Goal: Information Seeking & Learning: Find specific fact

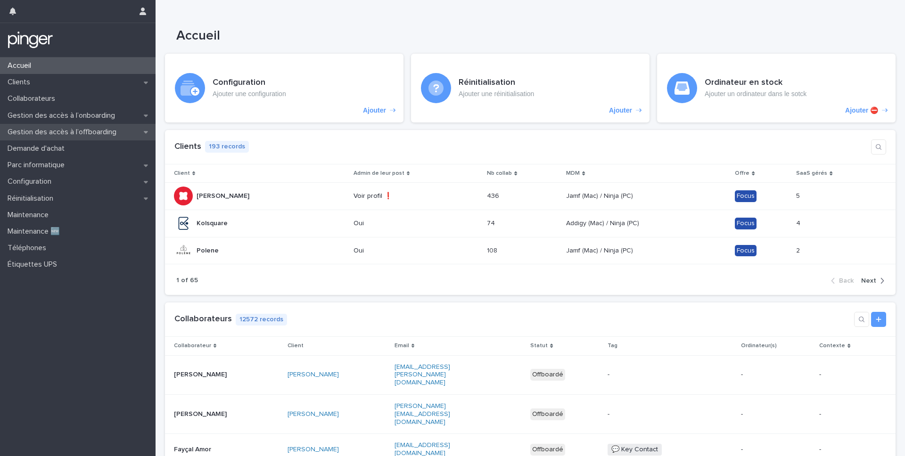
click at [93, 133] on p "Gestion des accès à l’offboarding" at bounding box center [64, 132] width 120 height 9
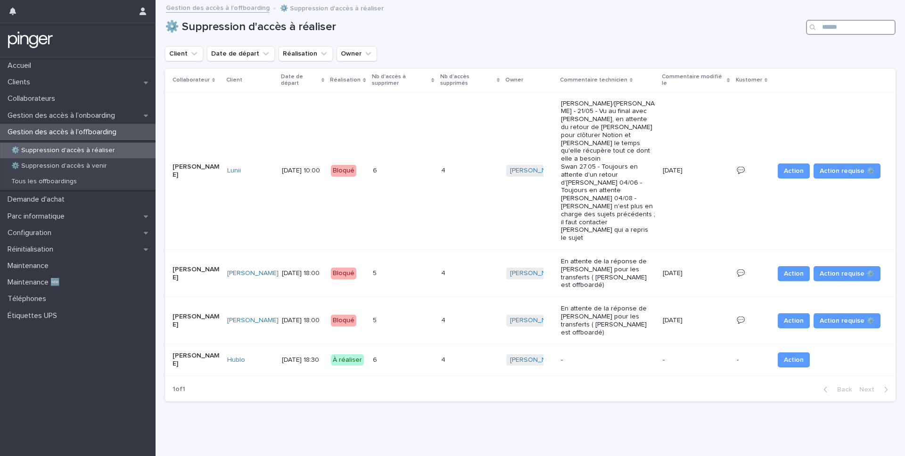
click at [834, 31] on input "Search" at bounding box center [851, 27] width 90 height 15
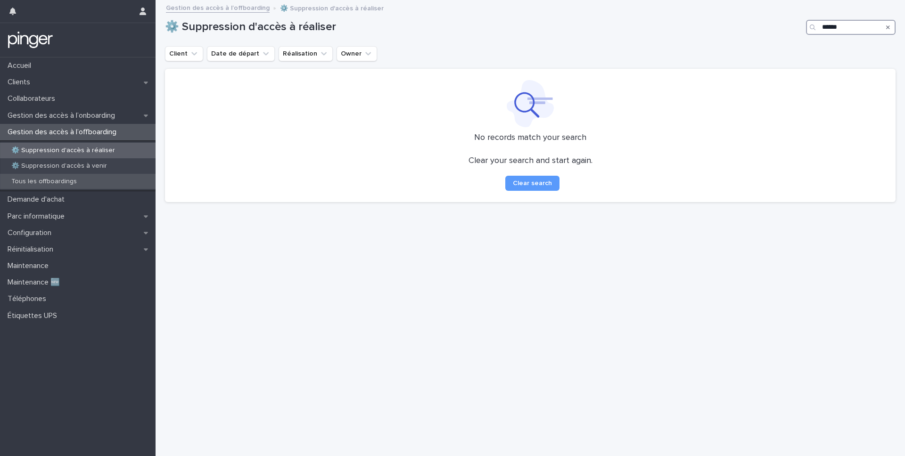
type input "******"
click at [53, 182] on p "Tous les offboardings" at bounding box center [44, 182] width 81 height 8
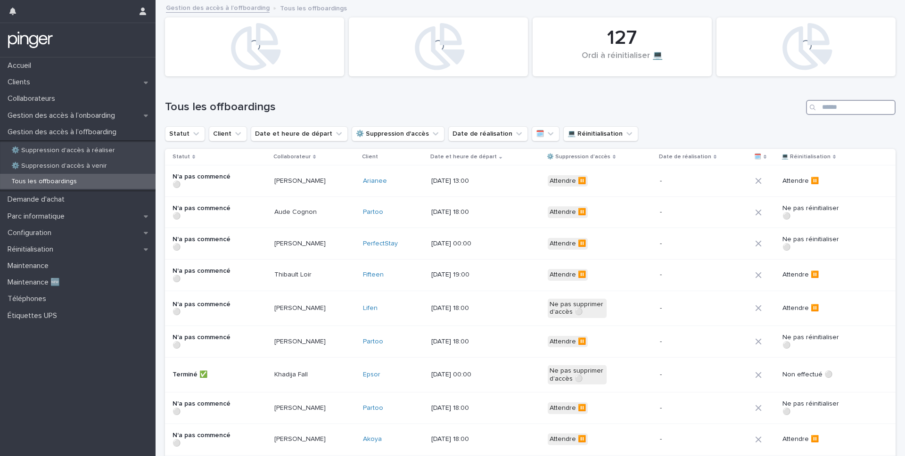
click at [831, 111] on input "Search" at bounding box center [851, 107] width 90 height 15
type input "******"
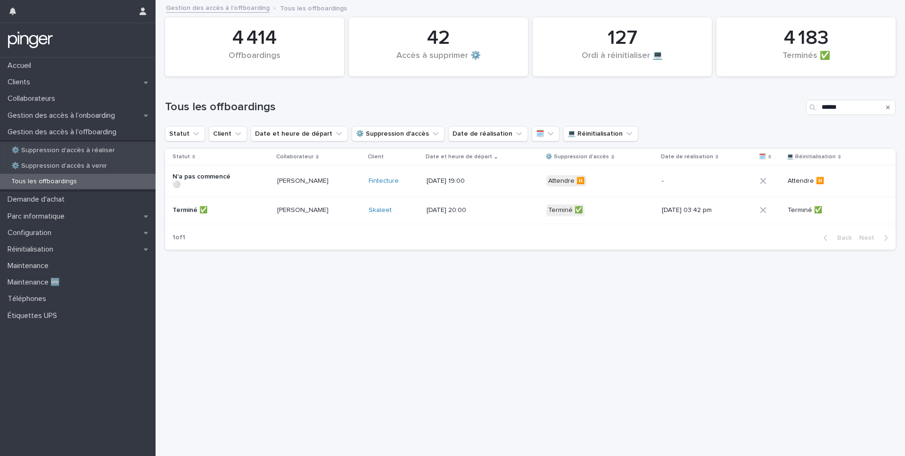
click at [503, 185] on div "13/8/2025 19:00" at bounding box center [483, 182] width 112 height 16
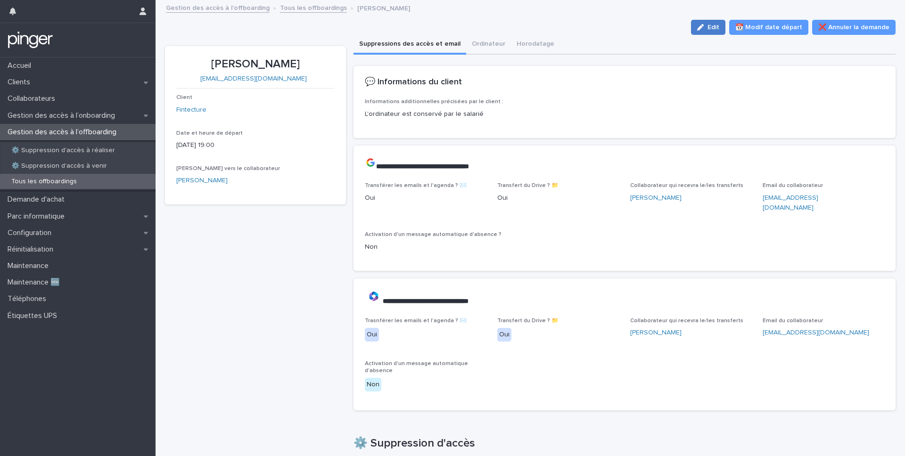
click at [708, 25] on div "button" at bounding box center [702, 27] width 10 height 7
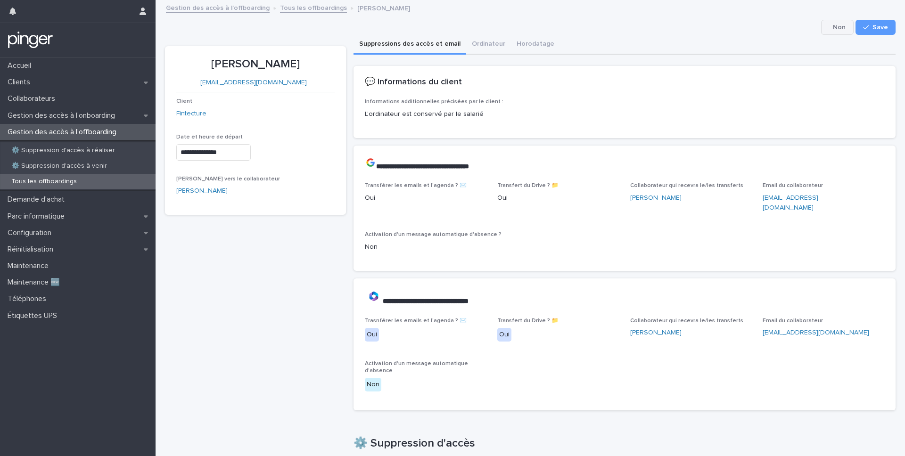
click at [838, 29] on button "Cancel" at bounding box center [837, 27] width 33 height 15
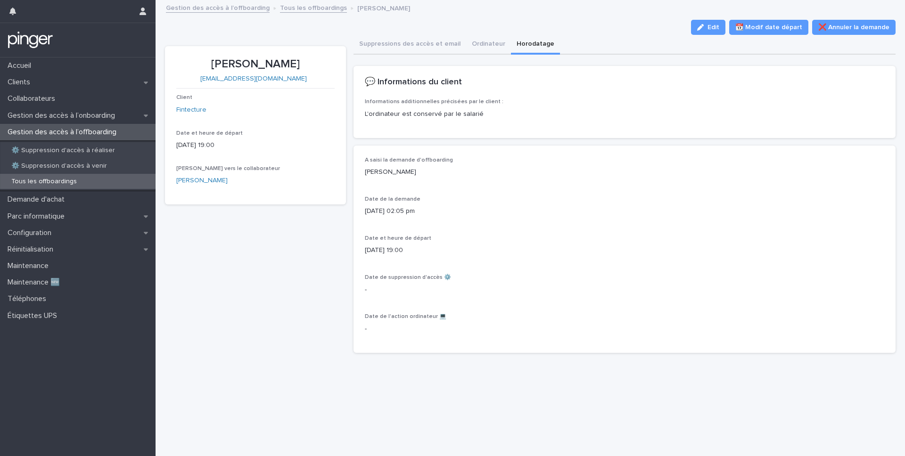
click at [534, 44] on button "Horodatage" at bounding box center [535, 45] width 49 height 20
click at [463, 256] on p "13/8/2025 19:00" at bounding box center [625, 251] width 520 height 10
click at [719, 27] on span "Edit" at bounding box center [714, 27] width 12 height 7
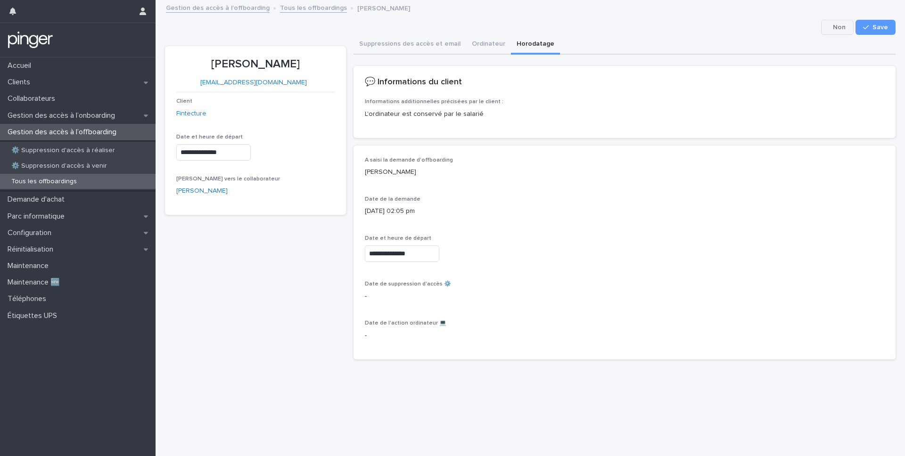
click at [841, 31] on button "Cancel" at bounding box center [837, 27] width 33 height 15
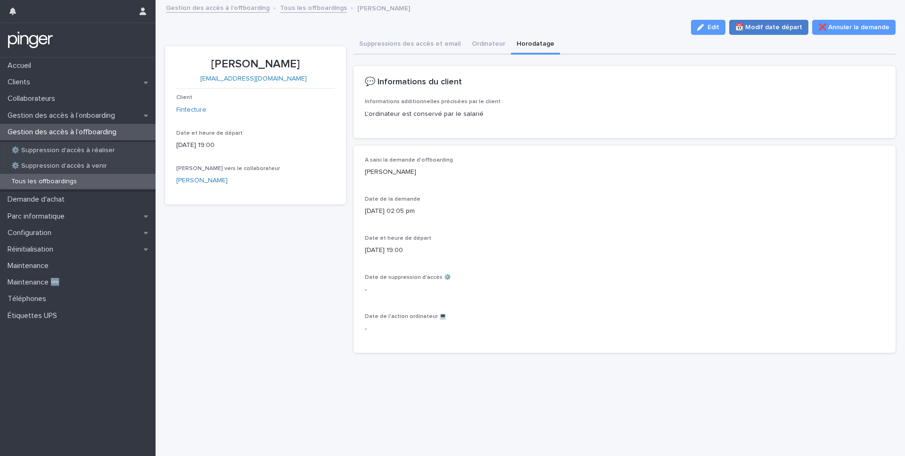
click at [779, 31] on span "📆 Modif date départ" at bounding box center [769, 27] width 67 height 9
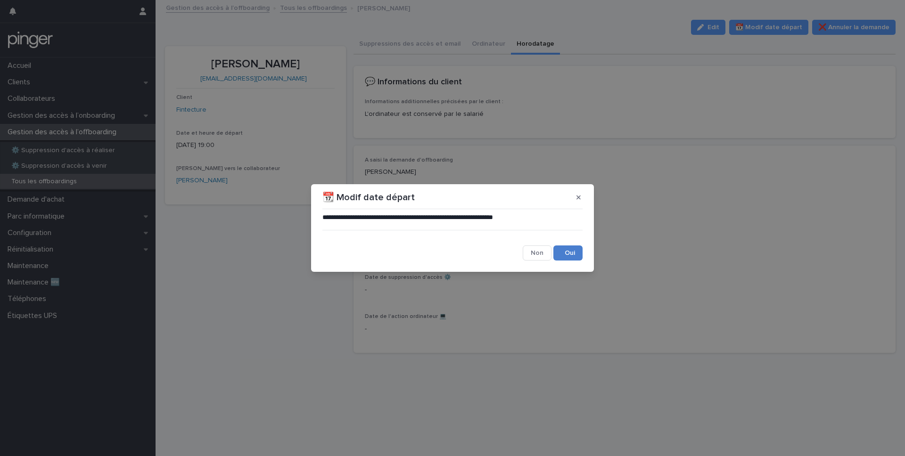
click at [571, 253] on button "Save" at bounding box center [568, 253] width 29 height 15
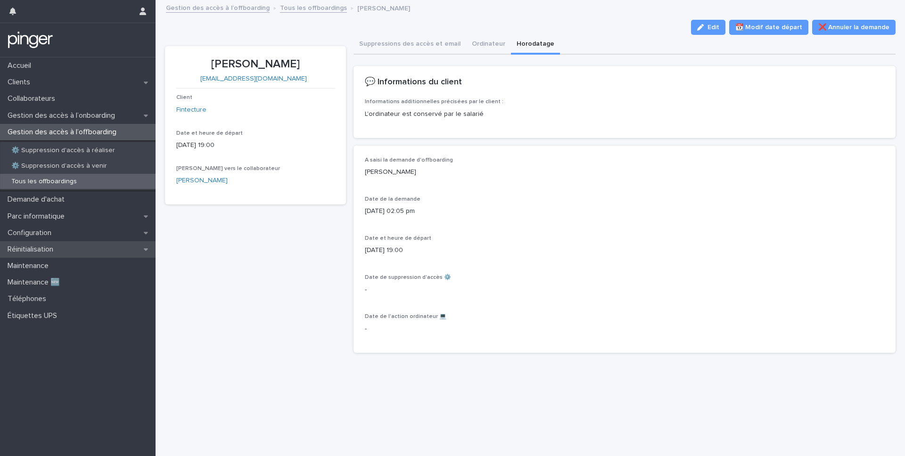
click at [36, 247] on p "Réinitialisation" at bounding box center [32, 249] width 57 height 9
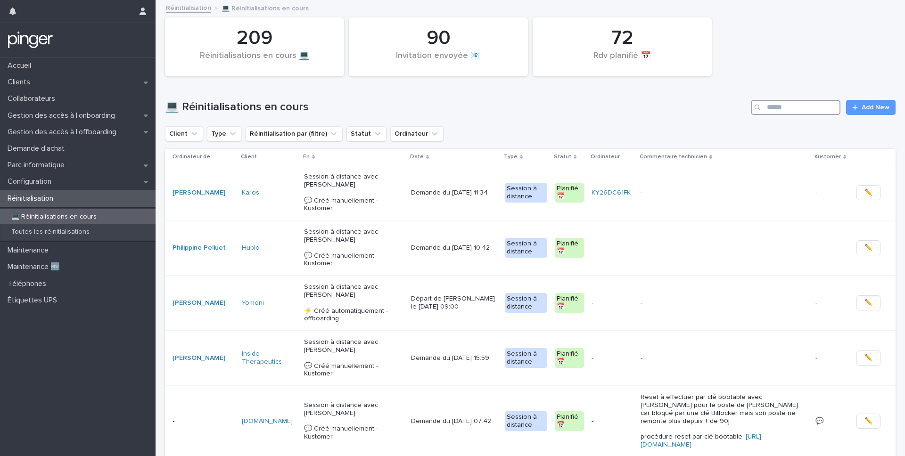
click at [782, 107] on input "Search" at bounding box center [796, 107] width 90 height 15
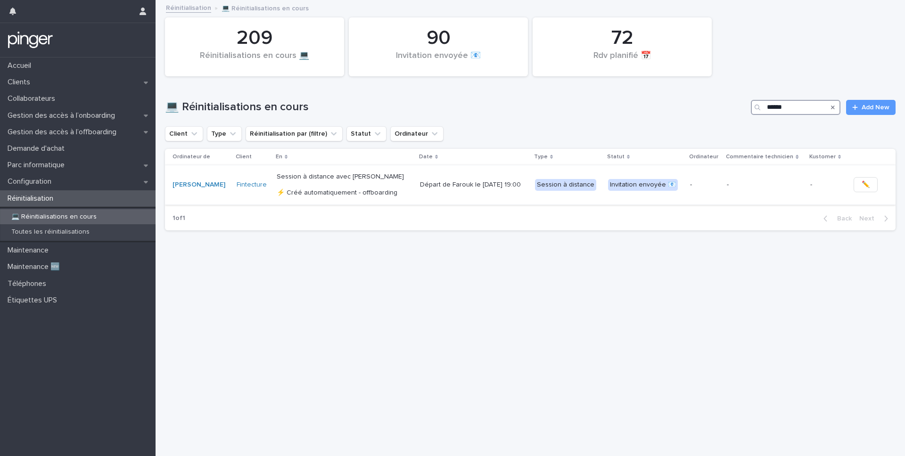
type input "******"
click at [708, 192] on div "-" at bounding box center [705, 185] width 30 height 16
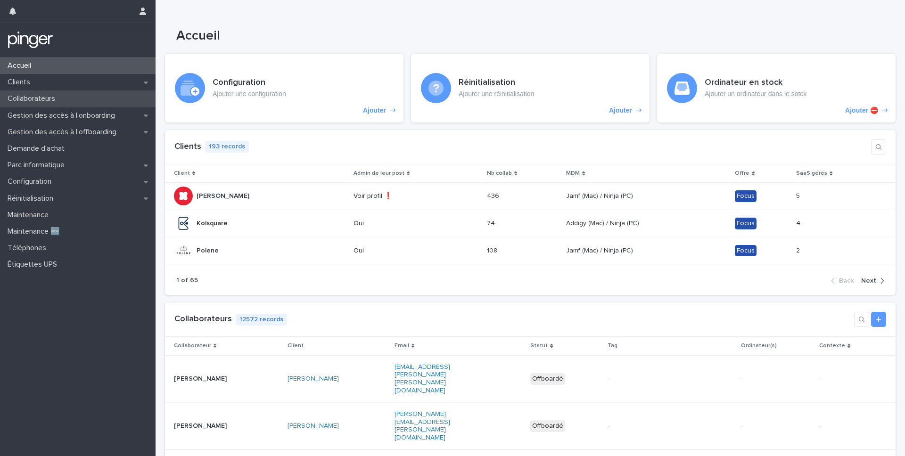
click at [44, 99] on p "Collaborateurs" at bounding box center [33, 98] width 59 height 9
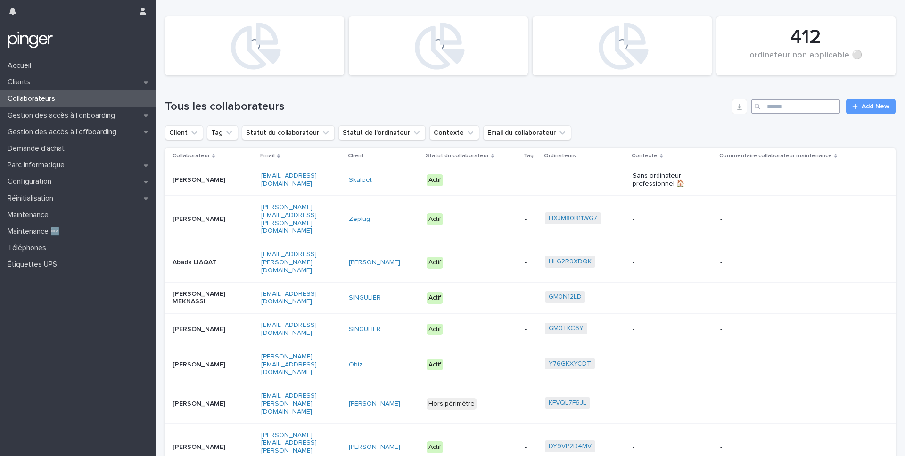
click at [777, 107] on input "Search" at bounding box center [796, 106] width 90 height 15
paste input "**********"
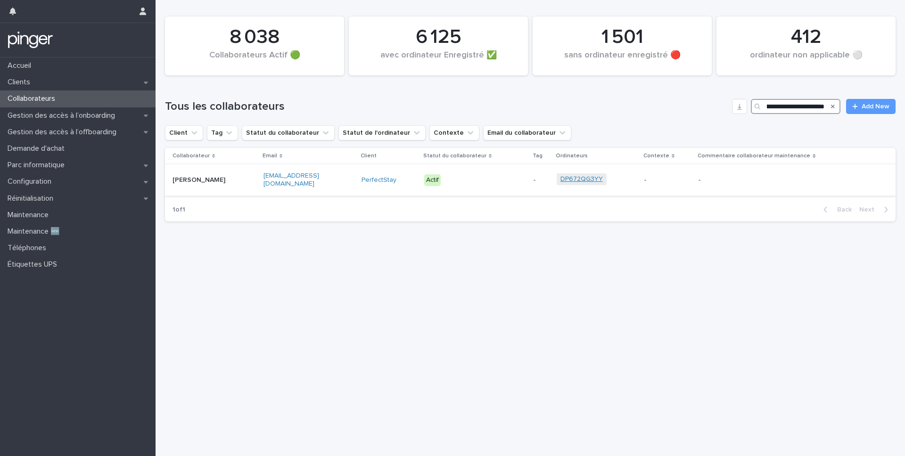
type input "**********"
click at [581, 180] on link "DP672QG3YY" at bounding box center [582, 179] width 42 height 8
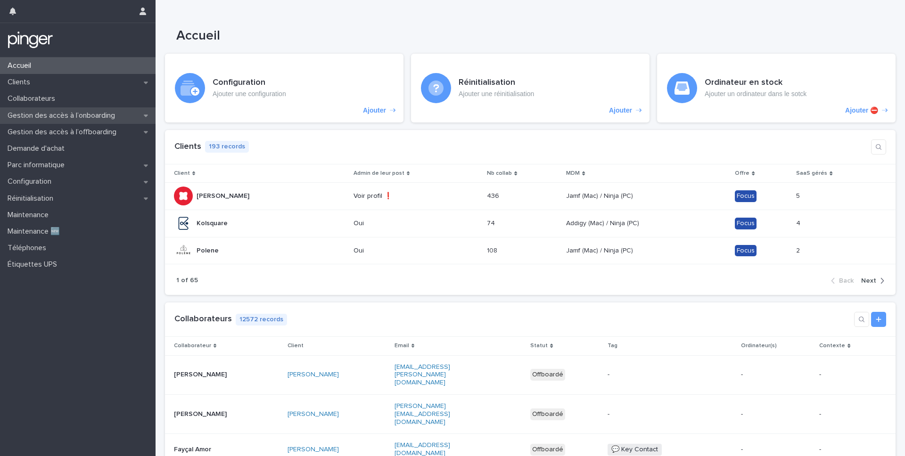
click at [106, 112] on p "Gestion des accès à l’onboarding" at bounding box center [63, 115] width 119 height 9
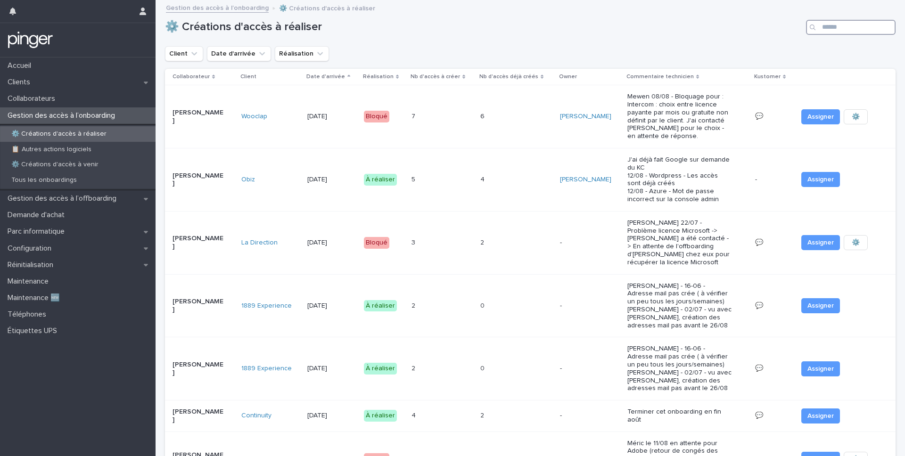
click at [830, 33] on input "Search" at bounding box center [851, 27] width 90 height 15
paste input "**********"
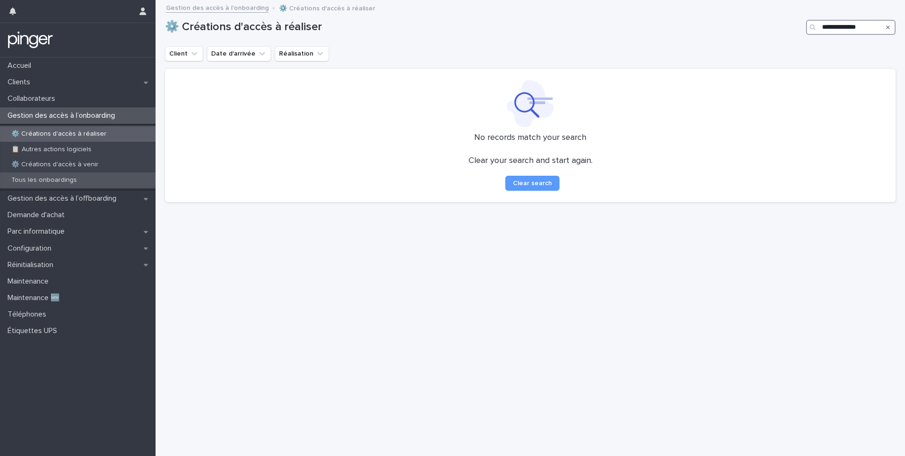
type input "**********"
click at [83, 176] on div "Tous les onboardings" at bounding box center [78, 181] width 156 height 16
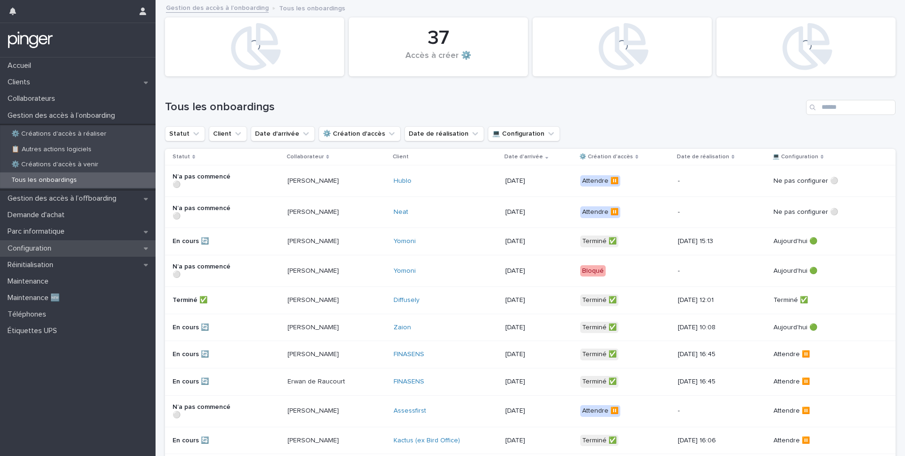
click at [33, 251] on p "Configuration" at bounding box center [31, 248] width 55 height 9
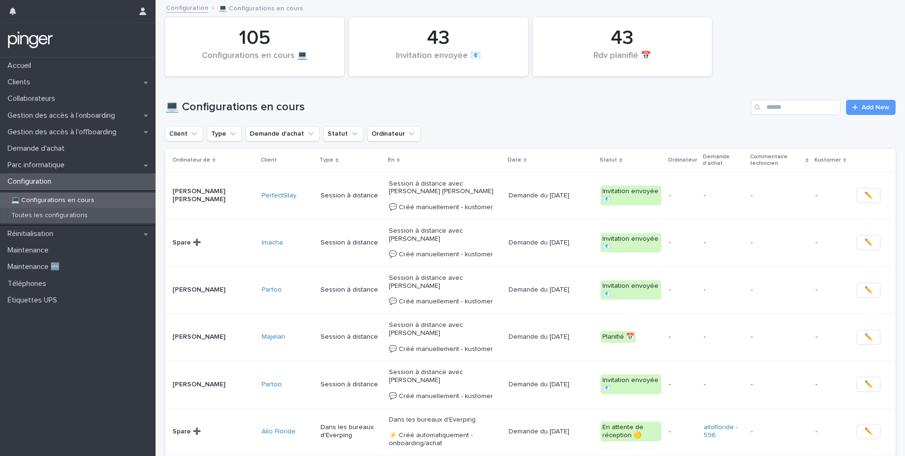
click at [91, 215] on div "Toutes les configurations" at bounding box center [78, 216] width 156 height 16
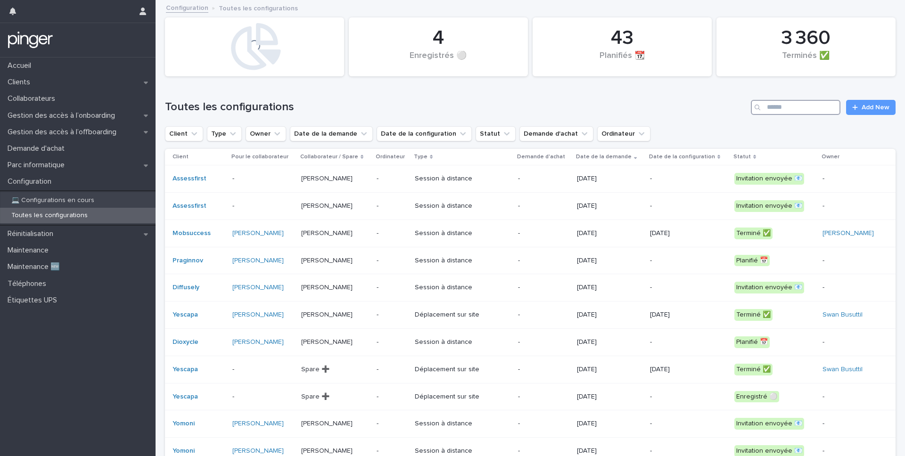
click at [805, 113] on input "Search" at bounding box center [796, 107] width 90 height 15
paste input "**********"
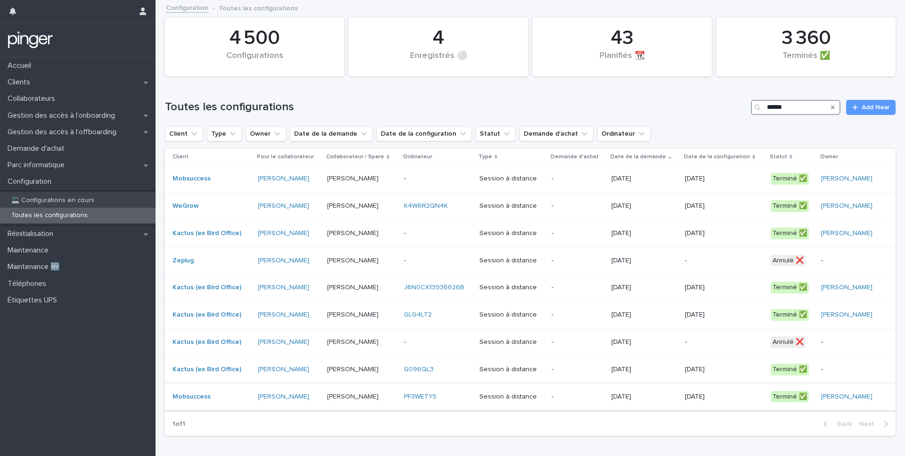
type input "******"
click at [355, 403] on div "Adrian Trentesaux" at bounding box center [361, 397] width 69 height 16
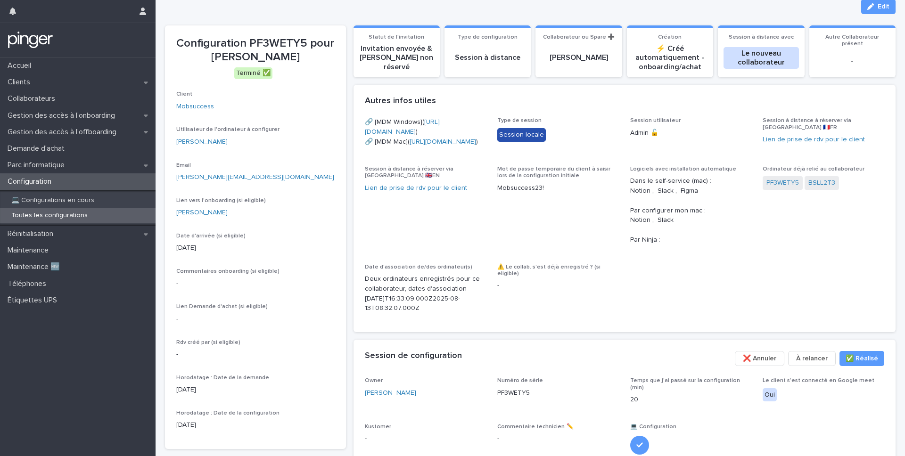
scroll to position [24, 0]
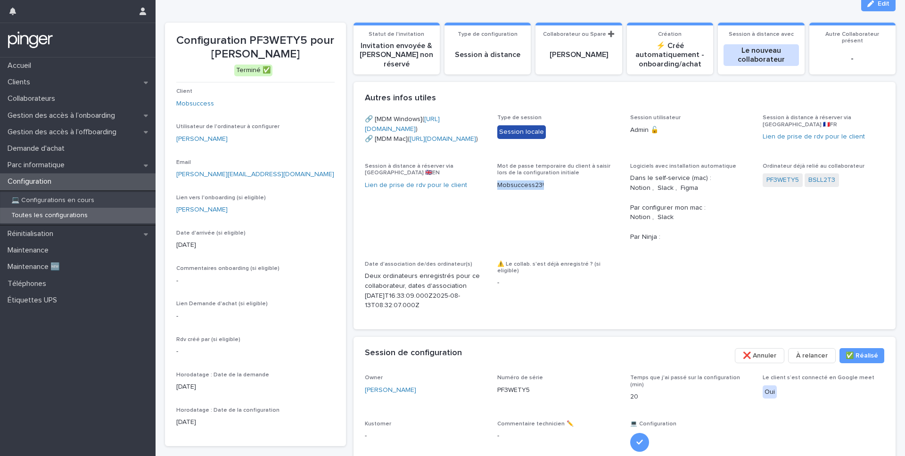
drag, startPoint x: 553, startPoint y: 264, endPoint x: 498, endPoint y: 262, distance: 54.7
click at [498, 190] on p "Mobsuccess23!" at bounding box center [558, 186] width 122 height 10
copy p "Mobsuccess23!"
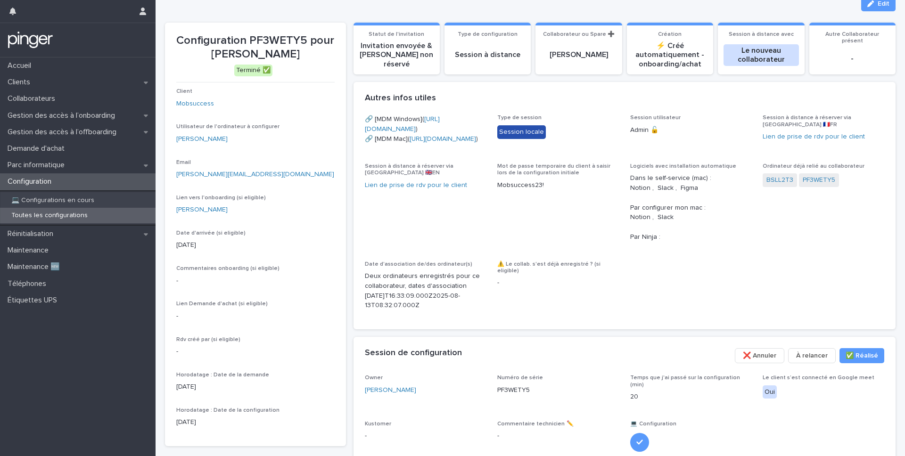
click at [741, 318] on div "🔗 [MDM Windows]( https://eu.ninjarmm.com/agent/installer/4606ab99-e214-4043-81e…" at bounding box center [625, 217] width 520 height 204
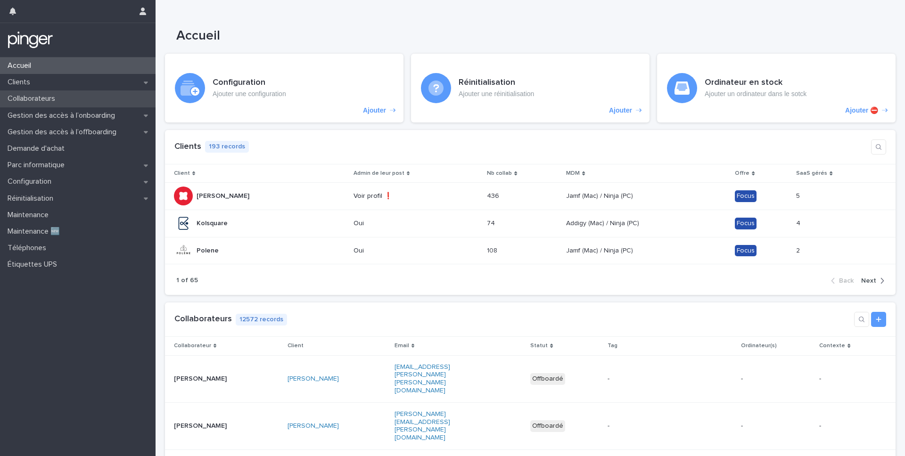
click at [62, 98] on p "Collaborateurs" at bounding box center [33, 98] width 59 height 9
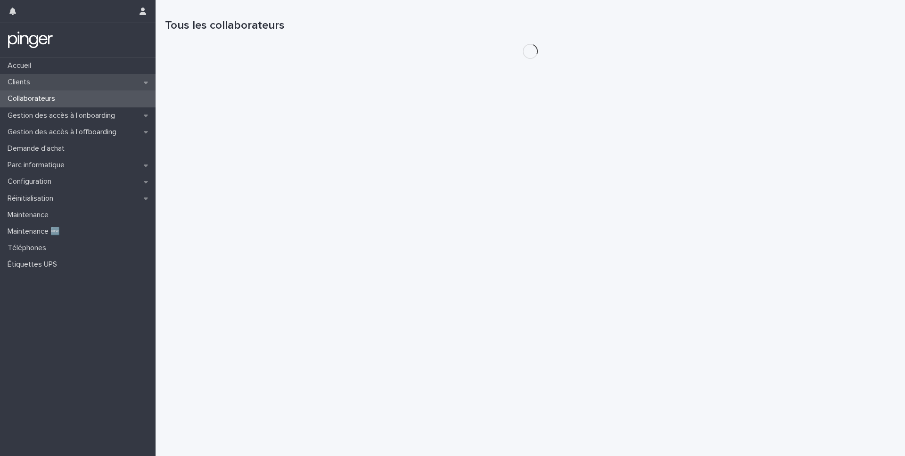
click at [56, 87] on div "Clients" at bounding box center [78, 82] width 156 height 17
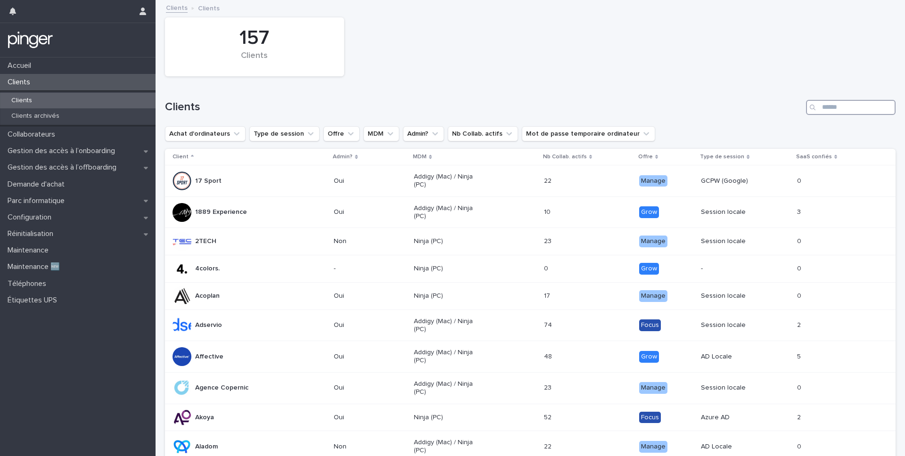
click at [833, 106] on input "Search" at bounding box center [851, 107] width 90 height 15
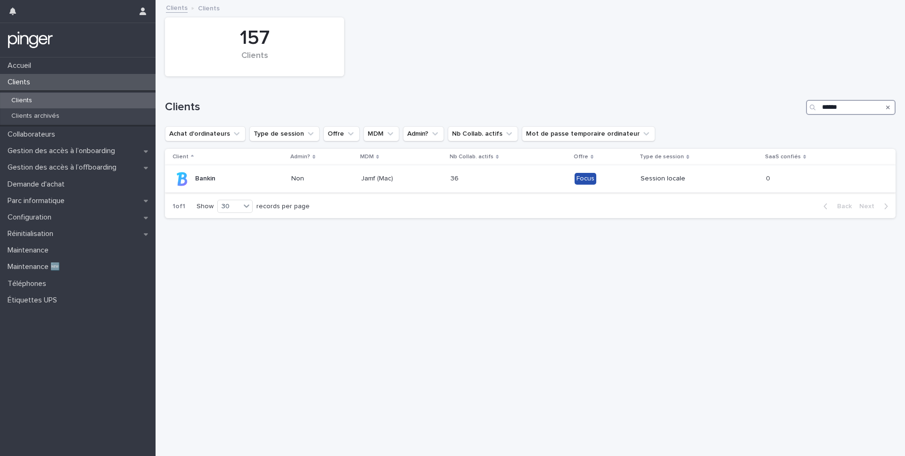
type input "******"
click at [541, 179] on div "36 36" at bounding box center [509, 179] width 116 height 16
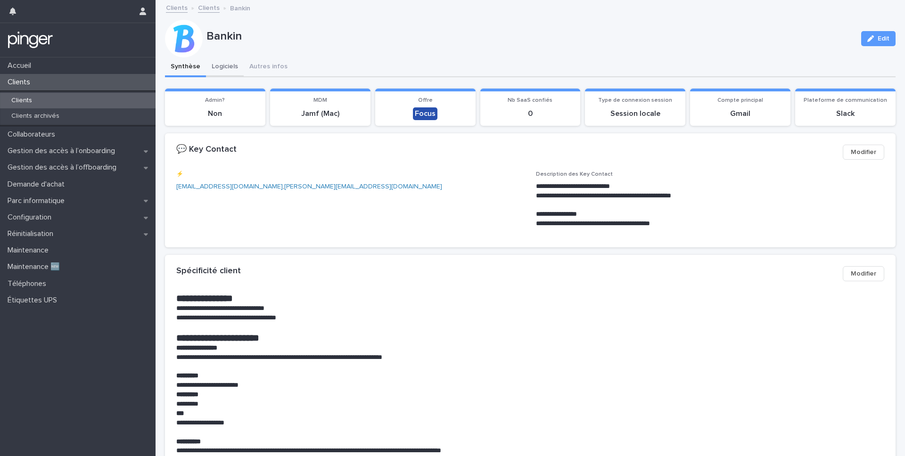
click at [226, 69] on button "Logiciels" at bounding box center [225, 68] width 38 height 20
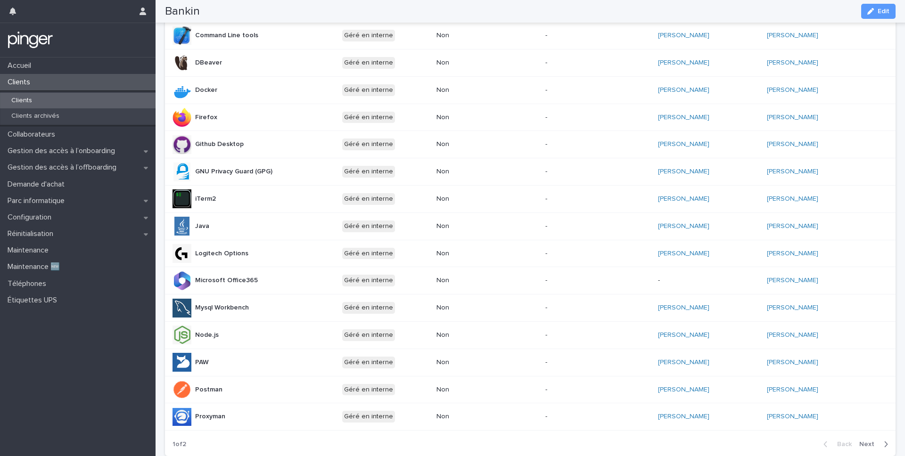
scroll to position [342, 0]
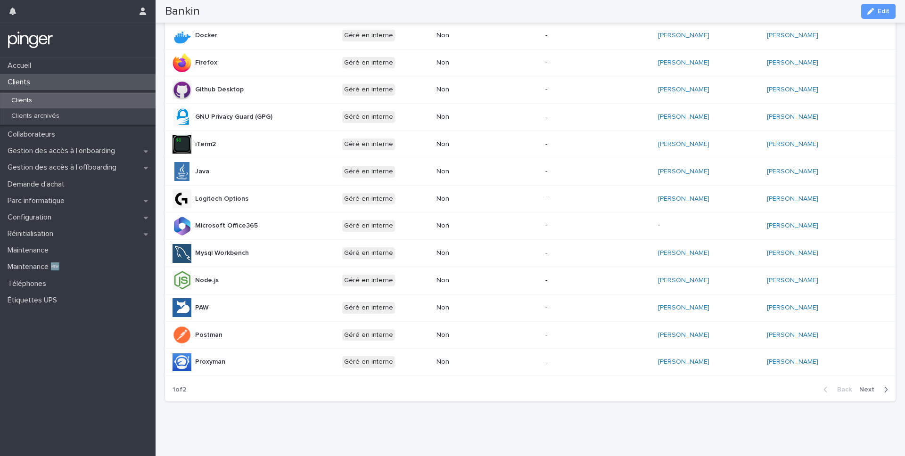
click at [866, 391] on span "Next" at bounding box center [869, 390] width 21 height 7
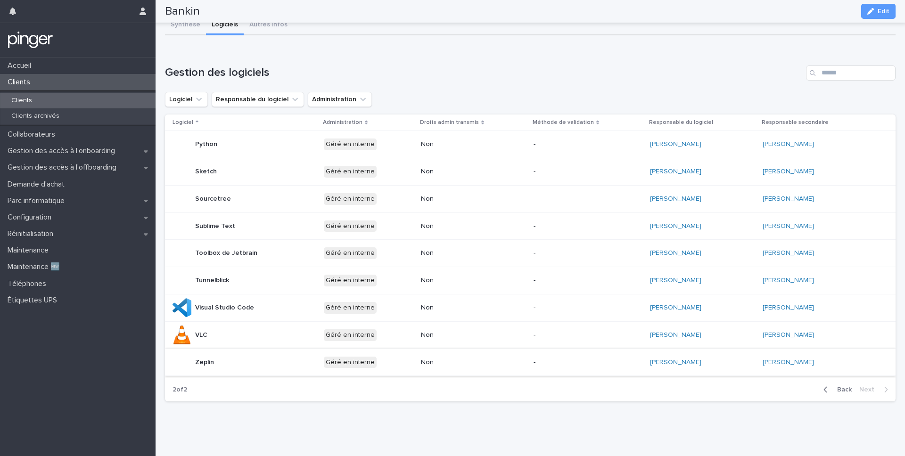
scroll to position [42, 0]
click at [843, 386] on button "Back" at bounding box center [836, 390] width 40 height 8
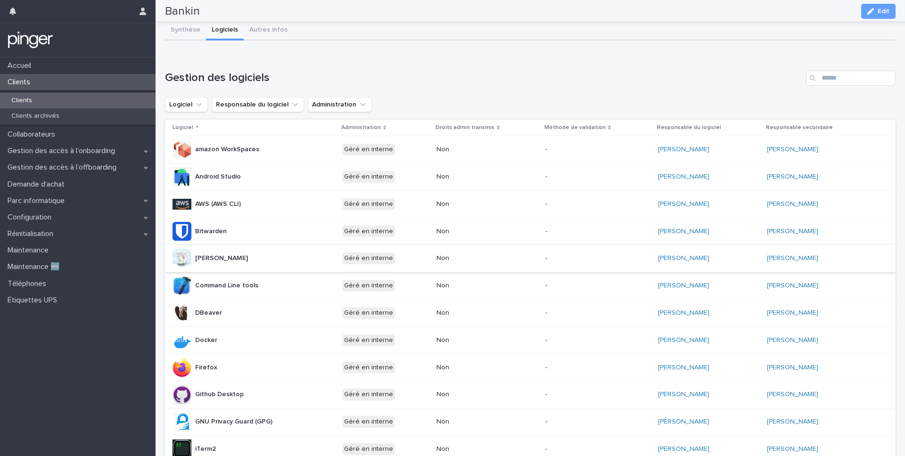
scroll to position [0, 0]
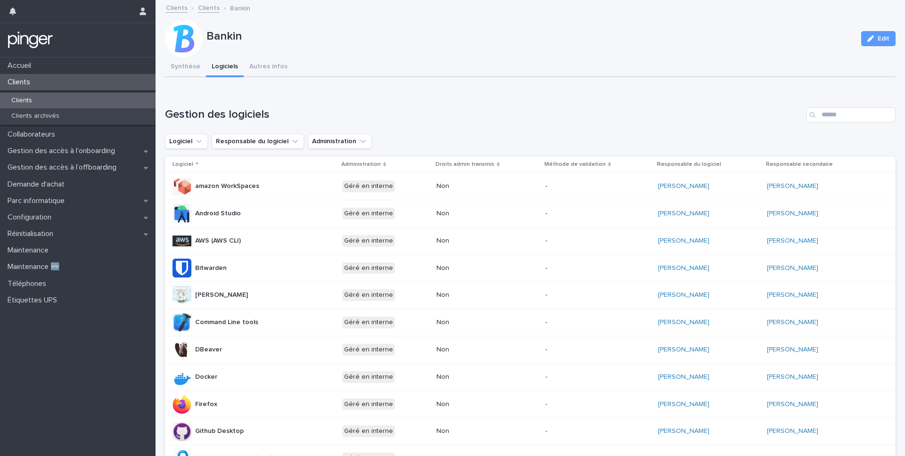
click at [190, 68] on button "Synthèse" at bounding box center [185, 68] width 41 height 20
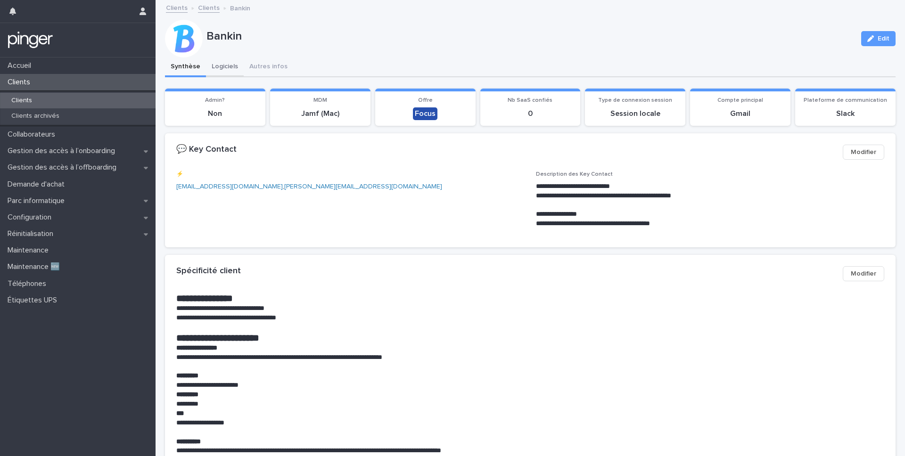
click at [218, 64] on button "Logiciels" at bounding box center [225, 68] width 38 height 20
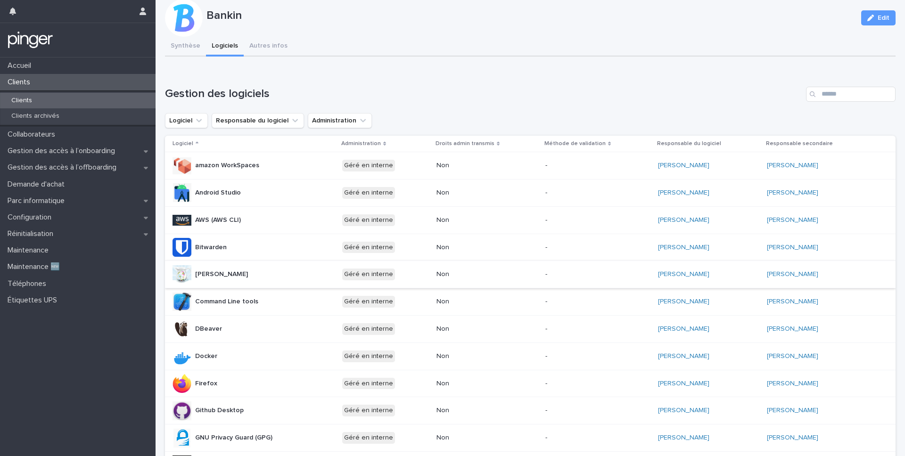
scroll to position [20, 0]
